Goal: Information Seeking & Learning: Learn about a topic

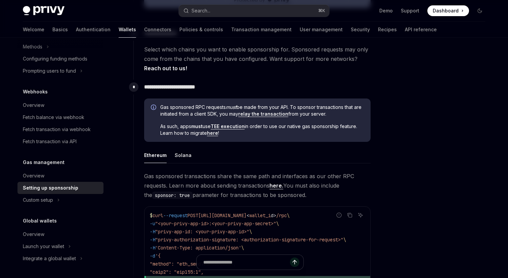
scroll to position [322, 0]
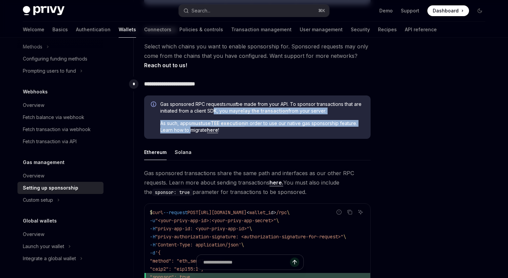
drag, startPoint x: 220, startPoint y: 107, endPoint x: 189, endPoint y: 128, distance: 38.0
click at [189, 128] on div "Gas sponsored RPC requests must be made from your API. To sponsor transactions …" at bounding box center [261, 117] width 203 height 33
click at [189, 128] on span "As such, apps must use TEE execution in order to use our native gas sponsorship…" at bounding box center [261, 126] width 203 height 13
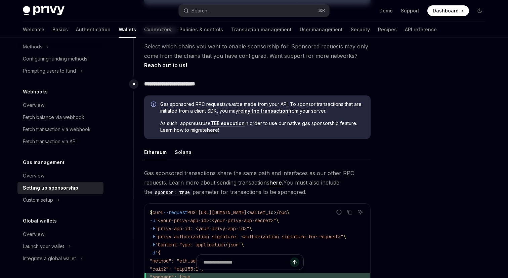
click at [189, 128] on span "As such, apps must use TEE execution in order to use our native gas sponsorship…" at bounding box center [261, 126] width 203 height 13
drag, startPoint x: 216, startPoint y: 104, endPoint x: 193, endPoint y: 123, distance: 30.3
click at [193, 123] on div "Gas sponsored RPC requests must be made from your API. To sponsor transactions …" at bounding box center [261, 117] width 203 height 33
click at [193, 123] on strong "must" at bounding box center [196, 123] width 11 height 6
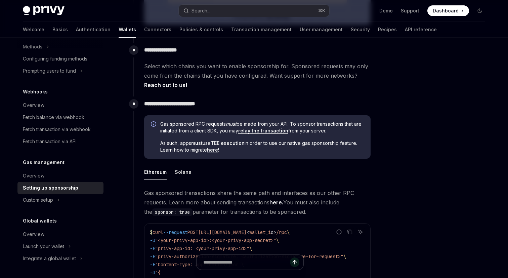
scroll to position [302, 0]
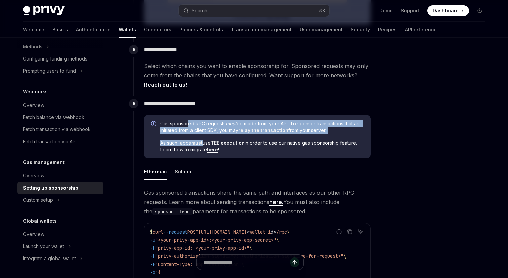
drag, startPoint x: 189, startPoint y: 122, endPoint x: 204, endPoint y: 142, distance: 25.4
click at [204, 142] on div "Gas sponsored RPC requests must be made from your API. To sponsor transactions …" at bounding box center [261, 136] width 203 height 33
click at [204, 142] on span "As such, apps must use TEE execution in order to use our native gas sponsorship…" at bounding box center [261, 145] width 203 height 13
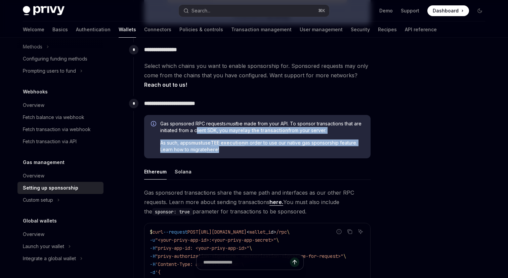
drag, startPoint x: 254, startPoint y: 153, endPoint x: 203, endPoint y: 130, distance: 56.0
click at [203, 130] on div "Gas sponsored RPC requests must be made from your API. To sponsor transactions …" at bounding box center [257, 137] width 226 height 44
click at [203, 130] on span "Gas sponsored RPC requests must be made from your API. To sponsor transactions …" at bounding box center [261, 126] width 203 height 13
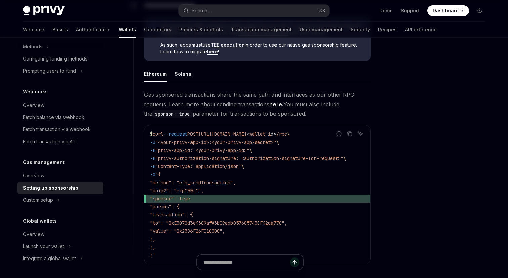
scroll to position [404, 0]
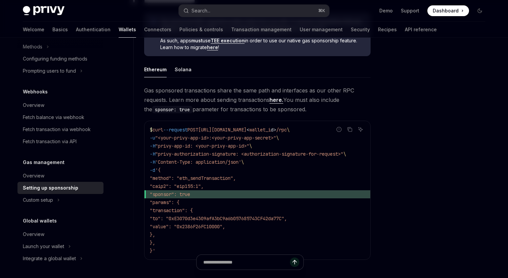
click at [277, 99] on link "here." at bounding box center [276, 99] width 14 height 7
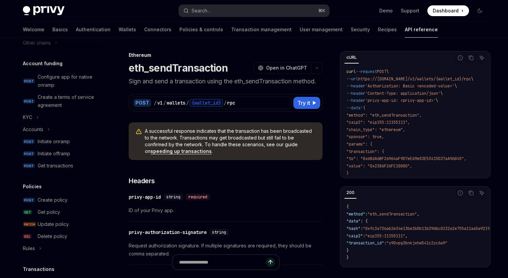
scroll to position [87, 0]
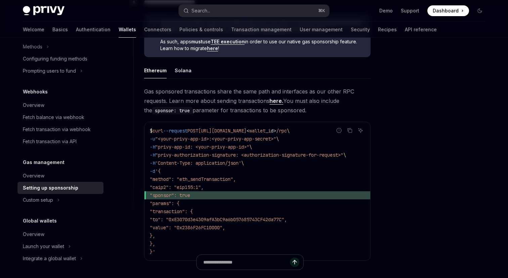
scroll to position [404, 0]
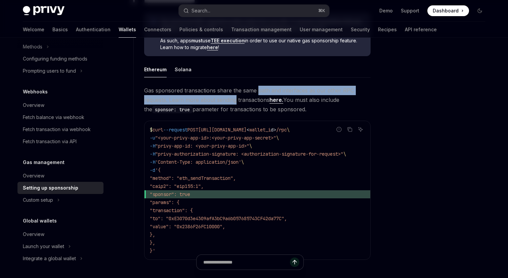
drag, startPoint x: 257, startPoint y: 87, endPoint x: 235, endPoint y: 98, distance: 24.9
click at [235, 98] on span "Gas sponsored transactions share the same path and interfaces as our other RPC …" at bounding box center [257, 100] width 226 height 28
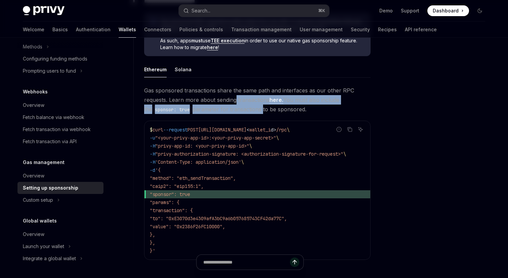
drag, startPoint x: 235, startPoint y: 98, endPoint x: 238, endPoint y: 107, distance: 9.7
click at [238, 107] on span "Gas sponsored transactions share the same path and interfaces as our other RPC …" at bounding box center [257, 100] width 226 height 28
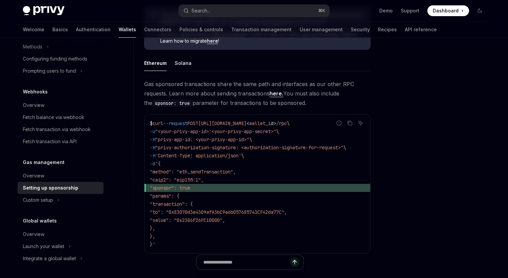
scroll to position [413, 0]
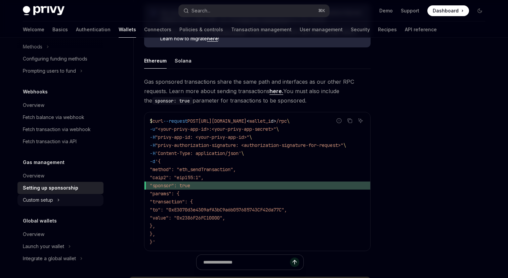
click at [41, 203] on div "Custom setup" at bounding box center [38, 200] width 30 height 8
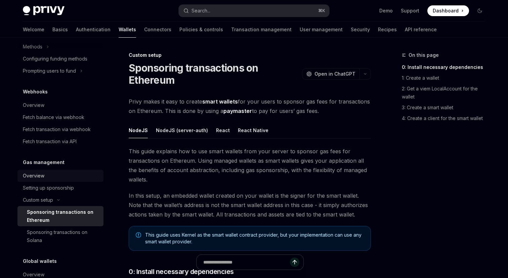
click at [66, 174] on div "Overview" at bounding box center [61, 176] width 77 height 8
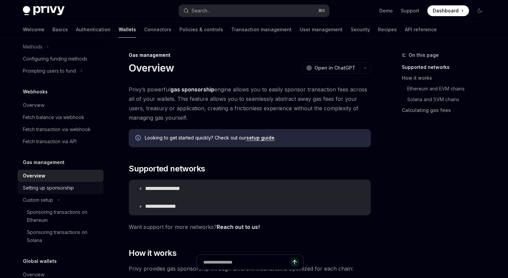
click at [86, 192] on link "Setting up sponsorship" at bounding box center [60, 188] width 86 height 12
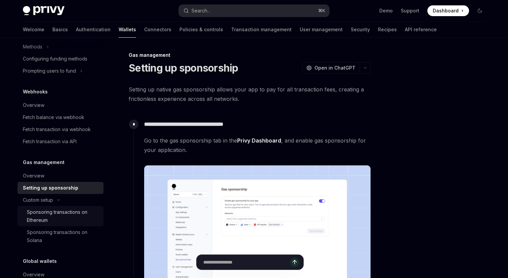
click at [75, 210] on div "Sponsoring transactions on Ethereum" at bounding box center [63, 216] width 73 height 16
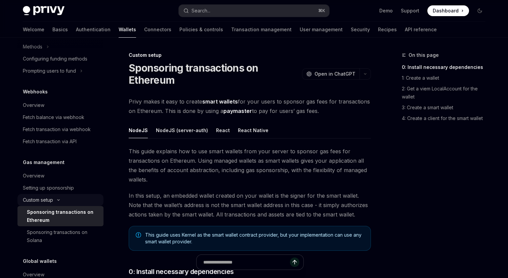
click at [71, 200] on button "Custom setup" at bounding box center [60, 200] width 86 height 12
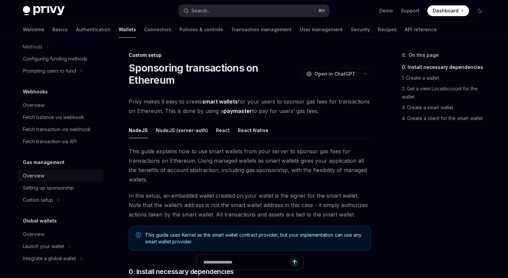
click at [78, 175] on div "Overview" at bounding box center [61, 176] width 77 height 8
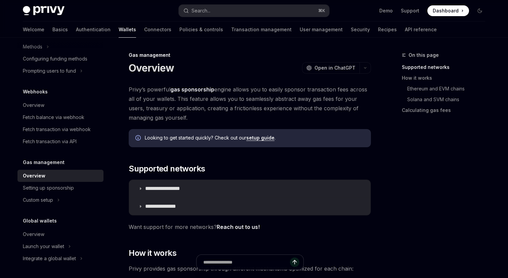
scroll to position [74, 0]
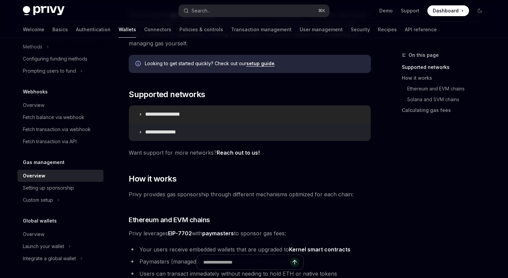
click at [189, 110] on summary "**********" at bounding box center [249, 113] width 241 height 17
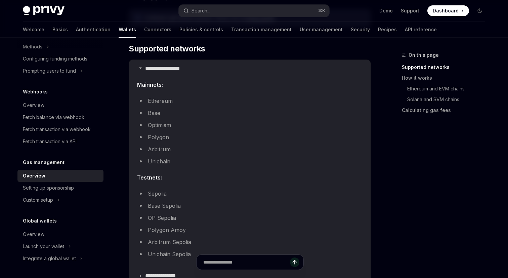
click at [156, 111] on li "Base" at bounding box center [249, 112] width 225 height 9
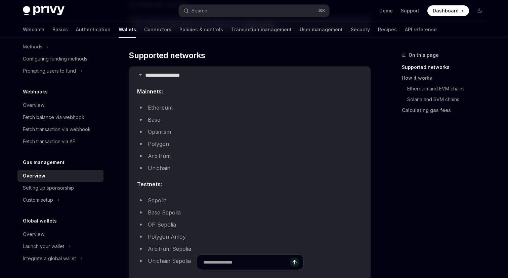
scroll to position [102, 0]
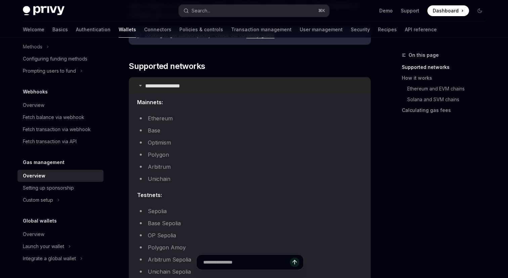
click at [154, 89] on p "**********" at bounding box center [170, 86] width 50 height 7
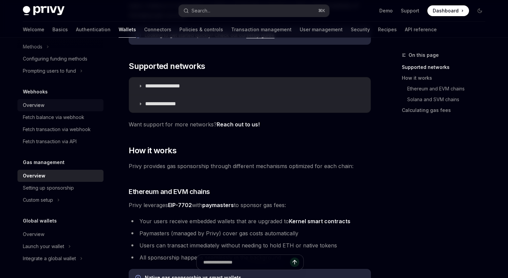
click at [83, 108] on div "Overview" at bounding box center [61, 105] width 77 height 8
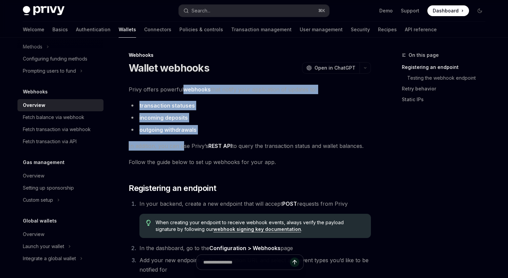
drag, startPoint x: 182, startPoint y: 91, endPoint x: 183, endPoint y: 144, distance: 53.0
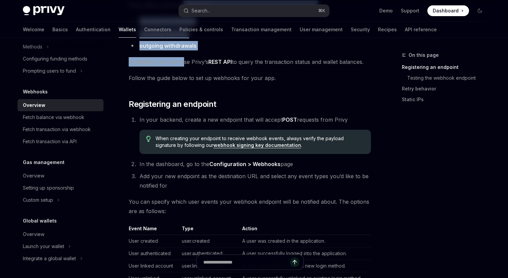
scroll to position [91, 0]
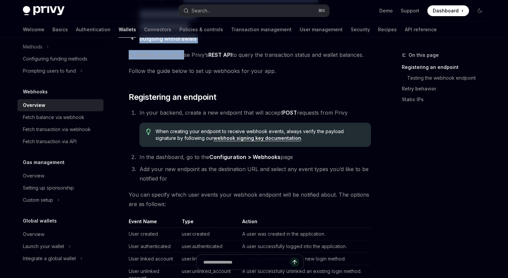
click at [183, 159] on span "In the dashboard, go to the Configuration > Webhooks page" at bounding box center [215, 156] width 153 height 7
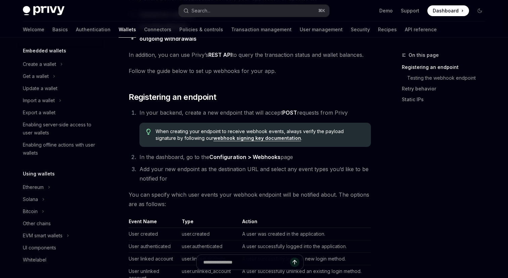
scroll to position [38, 0]
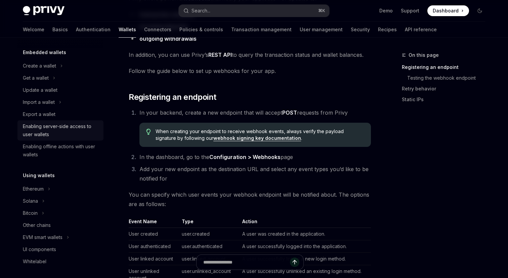
click at [82, 129] on div "Enabling server-side access to user wallets" at bounding box center [61, 130] width 77 height 16
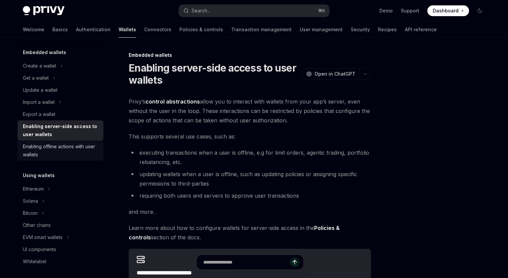
click at [79, 152] on div "Enabling offline actions with user wallets" at bounding box center [61, 150] width 77 height 16
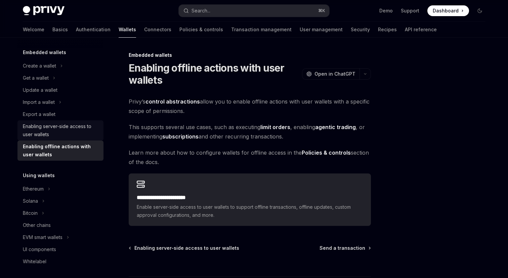
click at [79, 131] on div "Enabling server-side access to user wallets" at bounding box center [61, 130] width 77 height 16
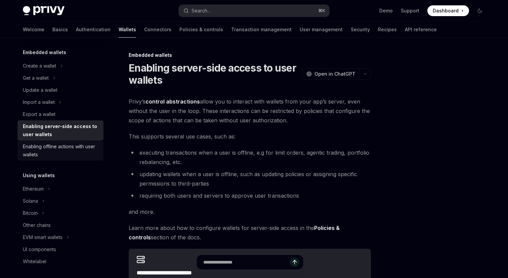
click at [82, 151] on div "Enabling offline actions with user wallets" at bounding box center [61, 150] width 77 height 16
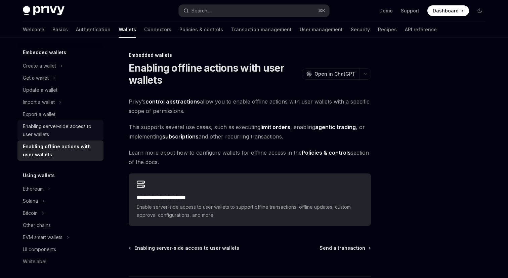
click at [84, 131] on div "Enabling server-side access to user wallets" at bounding box center [61, 130] width 77 height 16
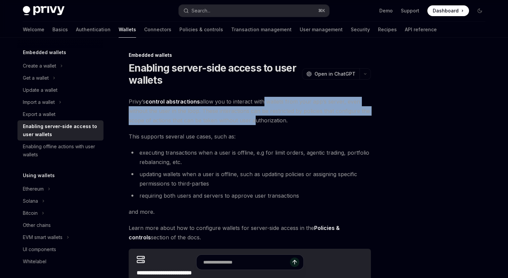
drag, startPoint x: 260, startPoint y: 104, endPoint x: 252, endPoint y: 117, distance: 15.9
click at [252, 117] on span "Privy’s control abstractions allow you to interact with wallets from your app’s…" at bounding box center [250, 111] width 242 height 28
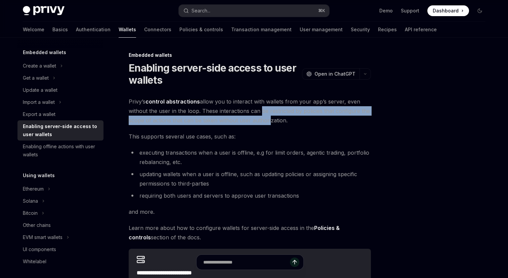
drag, startPoint x: 266, startPoint y: 118, endPoint x: 259, endPoint y: 108, distance: 12.5
click at [259, 108] on span "Privy’s control abstractions allow you to interact with wallets from your app’s…" at bounding box center [250, 111] width 242 height 28
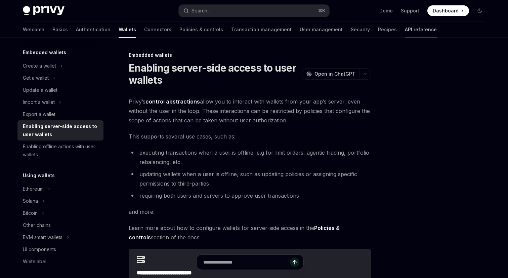
click at [404, 26] on link "API reference" at bounding box center [420, 29] width 32 height 16
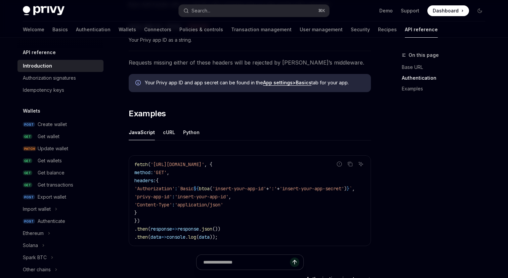
scroll to position [355, 0]
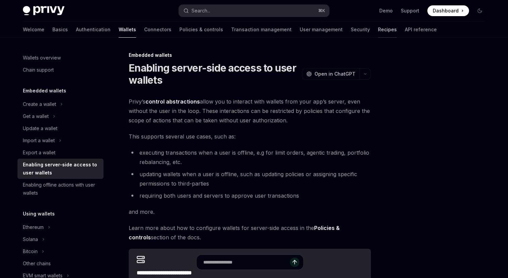
click at [378, 30] on link "Recipes" at bounding box center [387, 29] width 19 height 16
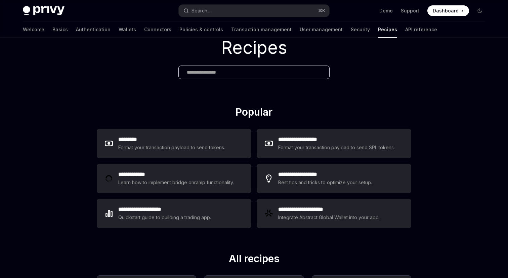
scroll to position [28, 0]
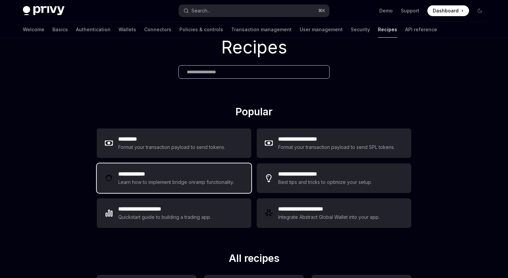
click at [190, 179] on div "Learn how to implement bridge onramp functionality." at bounding box center [176, 182] width 117 height 8
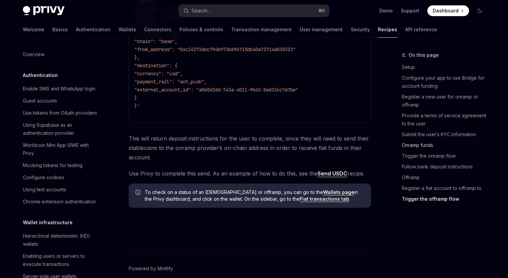
scroll to position [2310, 0]
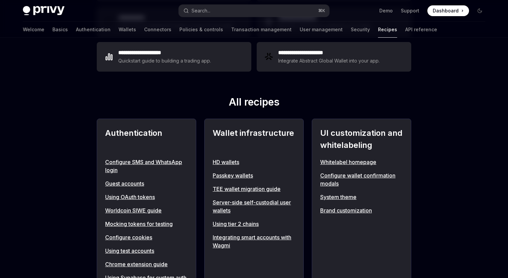
scroll to position [197, 0]
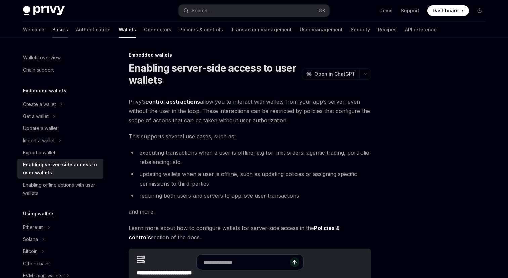
click at [52, 32] on link "Basics" at bounding box center [59, 29] width 15 height 16
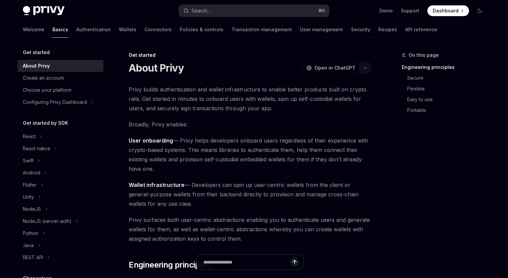
click at [366, 66] on icon "button" at bounding box center [365, 67] width 8 height 3
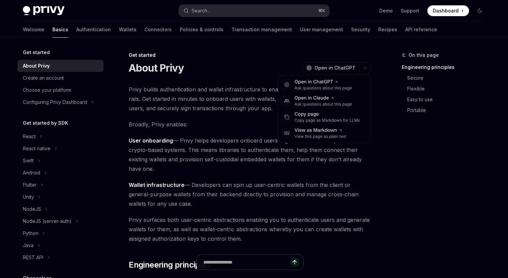
click at [153, 193] on span "Wallet infrastructure — Developers can spin up user-centric wallets from the cl…" at bounding box center [250, 194] width 242 height 28
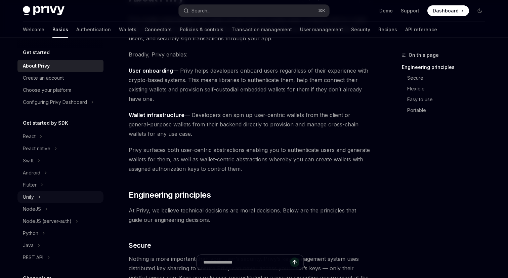
scroll to position [92, 0]
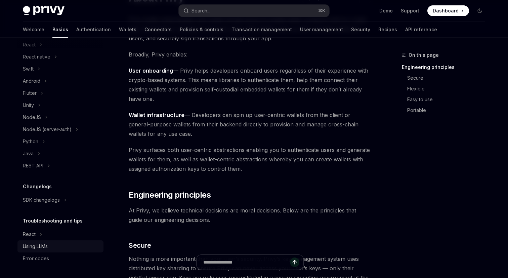
click at [52, 241] on link "Using LLMs" at bounding box center [60, 246] width 86 height 12
type textarea "*"
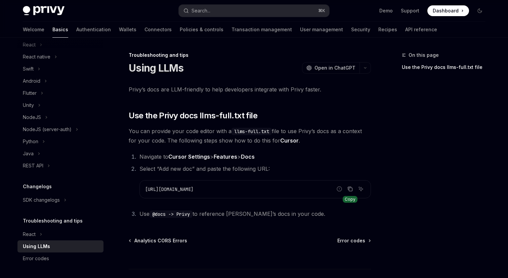
click at [351, 188] on icon "Copy the contents from the code block" at bounding box center [349, 188] width 5 height 5
click at [350, 188] on icon "Copy the contents from the code block" at bounding box center [349, 188] width 5 height 5
click at [41, 65] on button "Swift" at bounding box center [60, 69] width 86 height 12
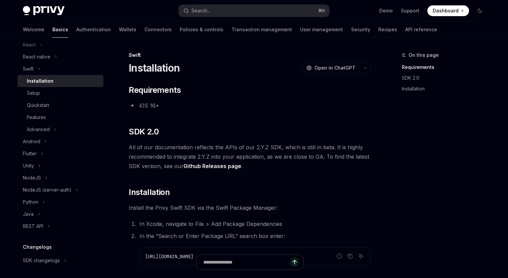
scroll to position [152, 0]
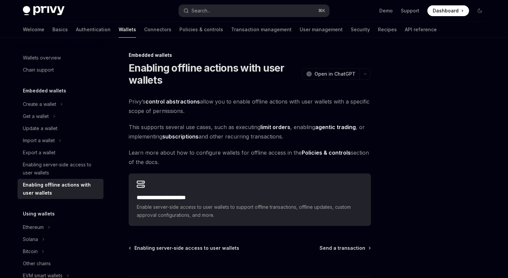
type textarea "*"
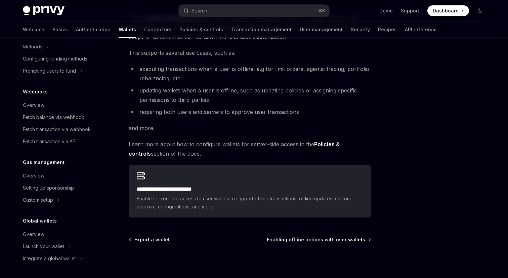
scroll to position [86, 0]
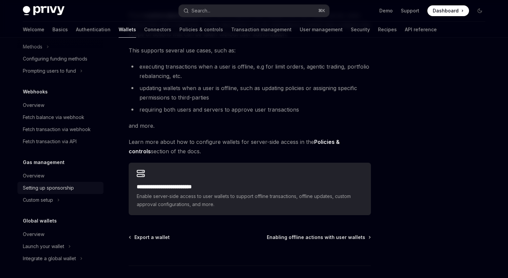
click at [61, 185] on div "Setting up sponsorship" at bounding box center [48, 188] width 51 height 8
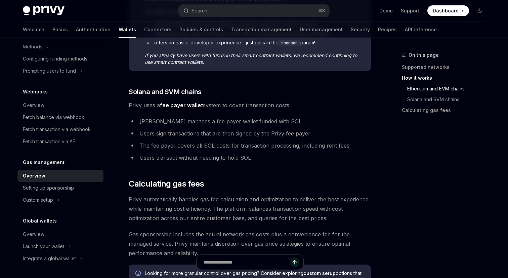
scroll to position [399, 0]
click at [286, 13] on button "Search... ⌘ K" at bounding box center [254, 11] width 150 height 12
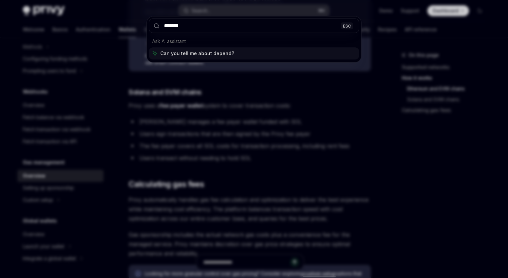
type input "********"
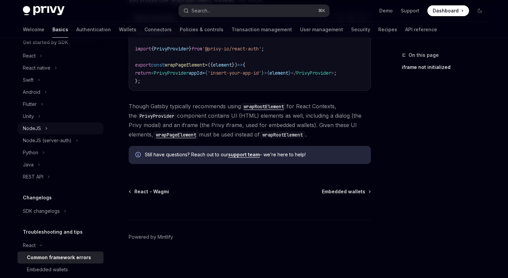
scroll to position [48, 0]
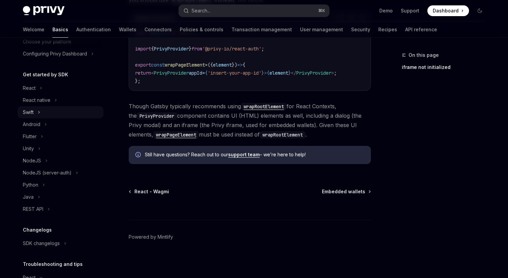
click at [53, 107] on button "Swift" at bounding box center [60, 112] width 86 height 12
type textarea "*"
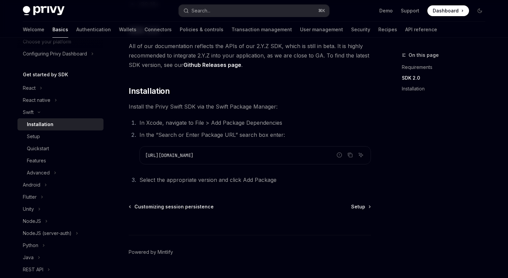
scroll to position [116, 0]
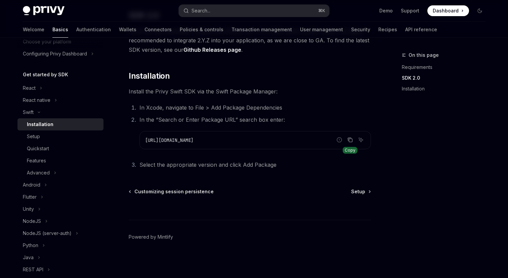
click at [349, 140] on icon "Copy the contents from the code block" at bounding box center [349, 139] width 5 height 5
click at [349, 140] on icon "Copy the contents from the code block" at bounding box center [349, 140] width 5 height 4
click at [241, 12] on button "Search... ⌘ K" at bounding box center [254, 11] width 150 height 12
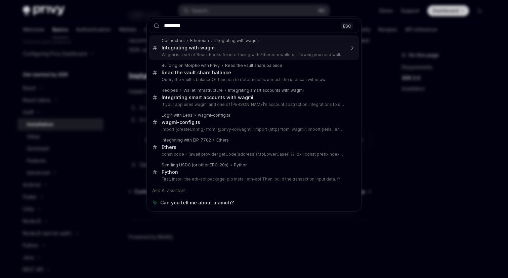
type input "*********"
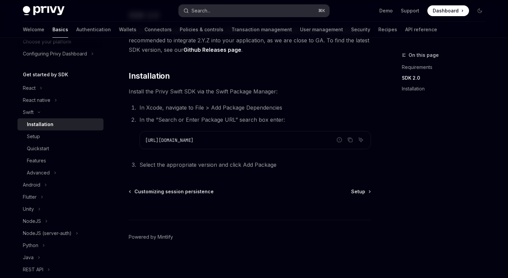
type textarea "*"
